Goal: Obtain resource: Obtain resource

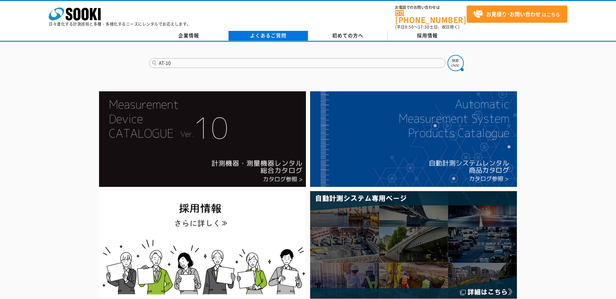
type input "AT-10"
click at [447, 55] on button at bounding box center [455, 63] width 16 height 16
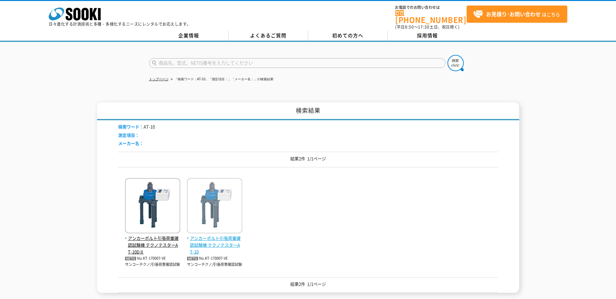
click at [206, 208] on img at bounding box center [214, 206] width 55 height 57
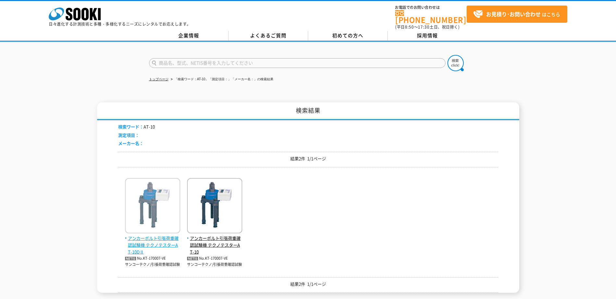
click at [165, 236] on span "アンカーボルト引張荷重確認試験機 テクノテスターAT-10DⅡ" at bounding box center [152, 245] width 55 height 20
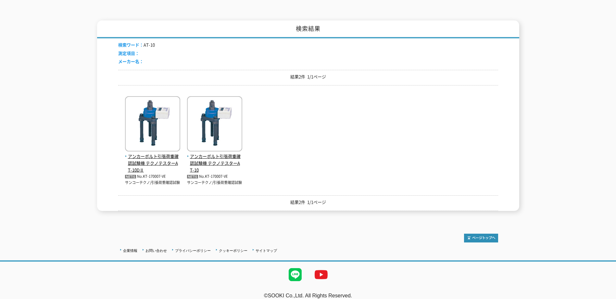
scroll to position [91, 0]
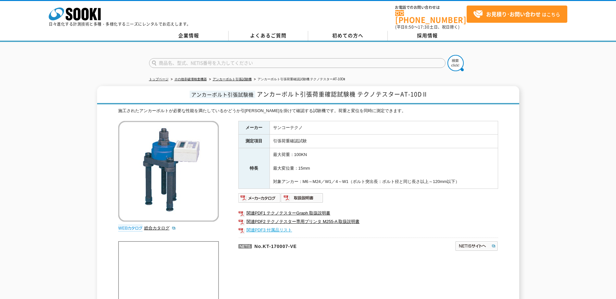
click at [271, 226] on link "関連PDF3 付属品リスト" at bounding box center [368, 230] width 260 height 8
click at [74, 11] on icon at bounding box center [76, 14] width 7 height 13
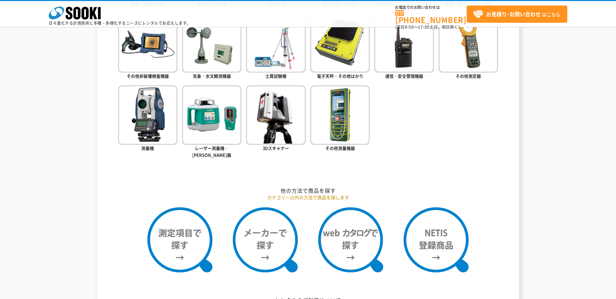
scroll to position [389, 0]
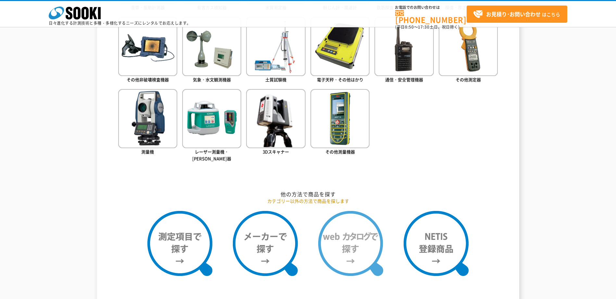
click at [368, 234] on img at bounding box center [350, 243] width 65 height 65
